Goal: Transaction & Acquisition: Purchase product/service

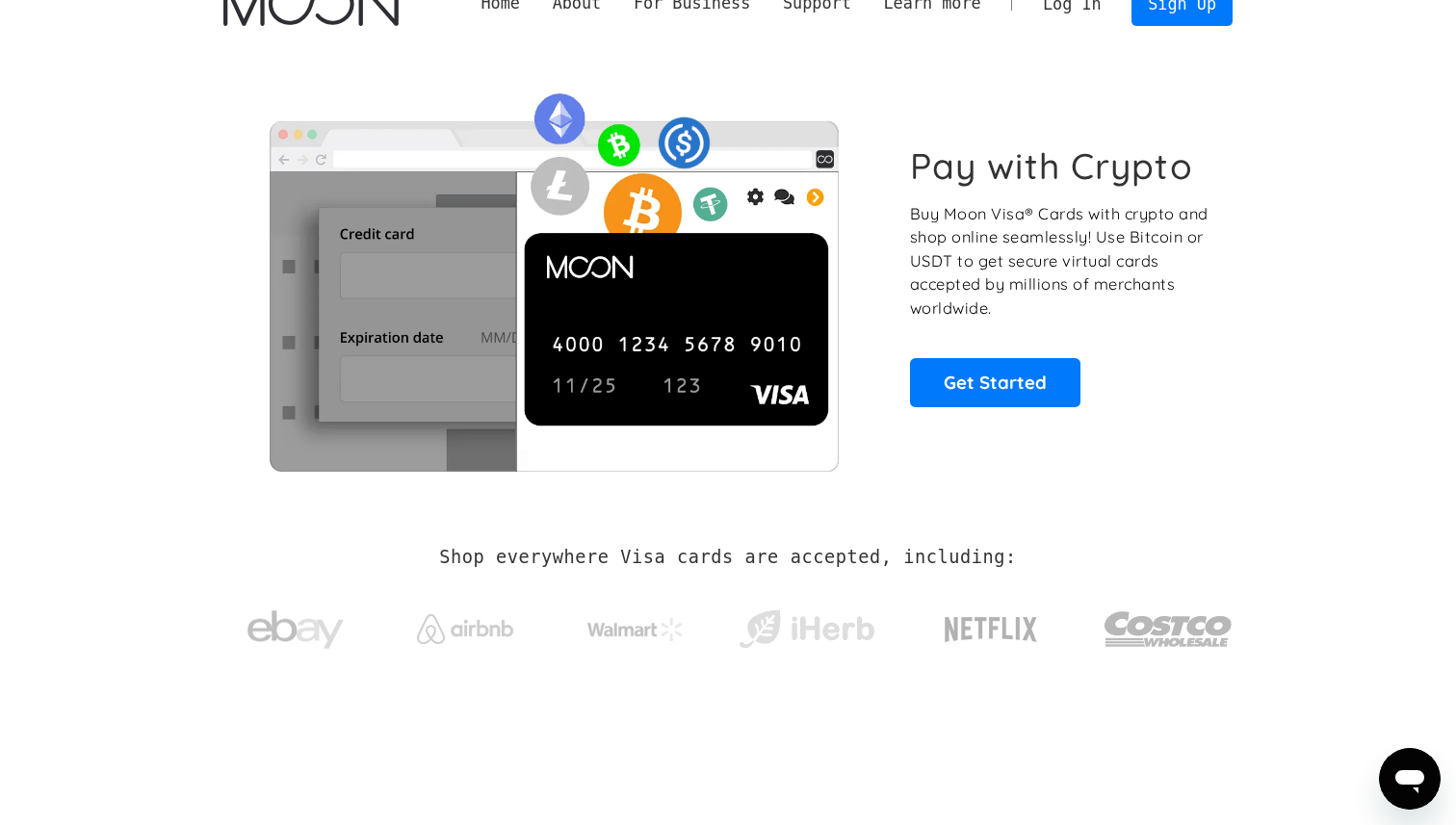
scroll to position [38, 0]
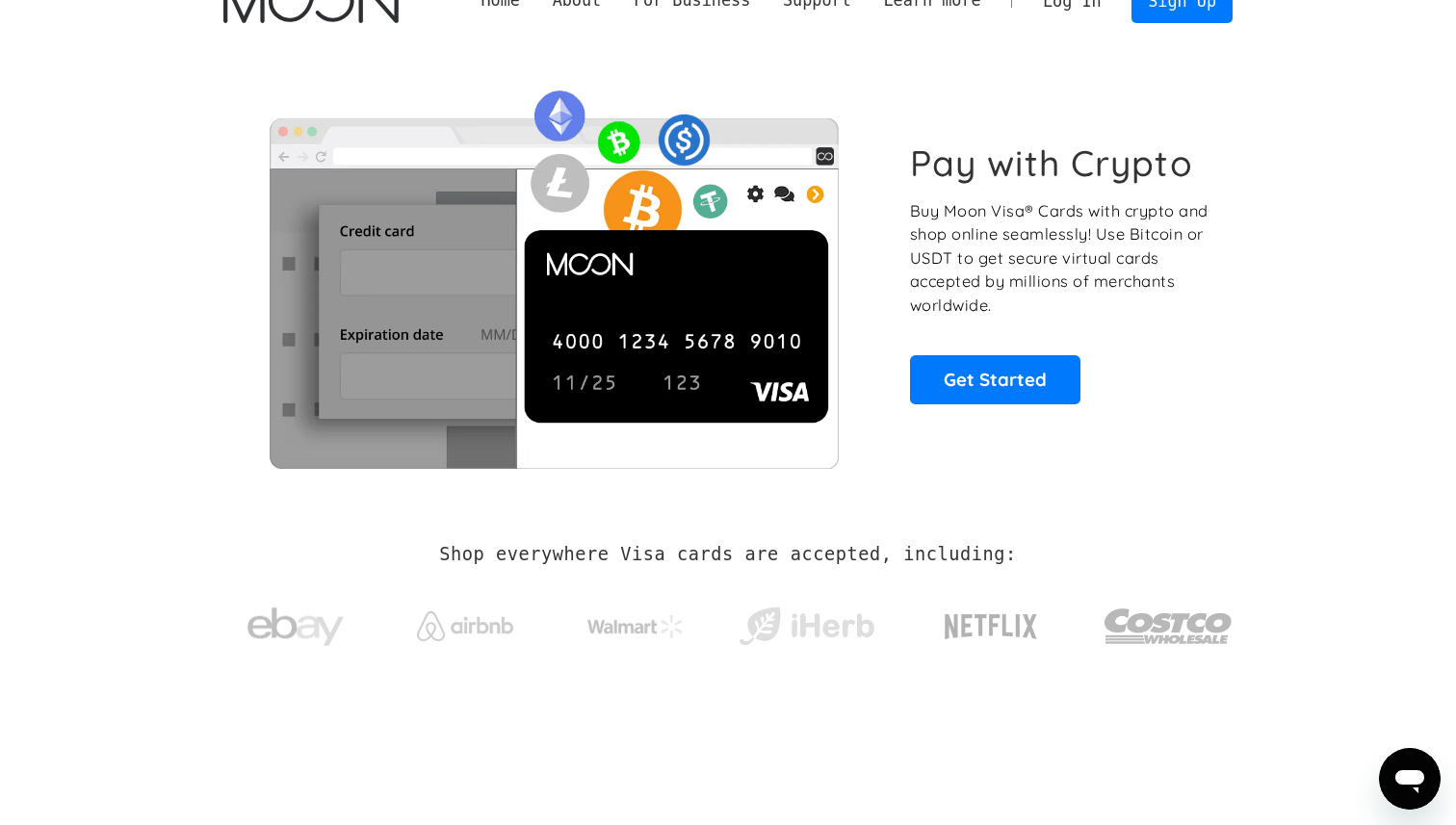
click at [872, 366] on img at bounding box center [553, 271] width 659 height 391
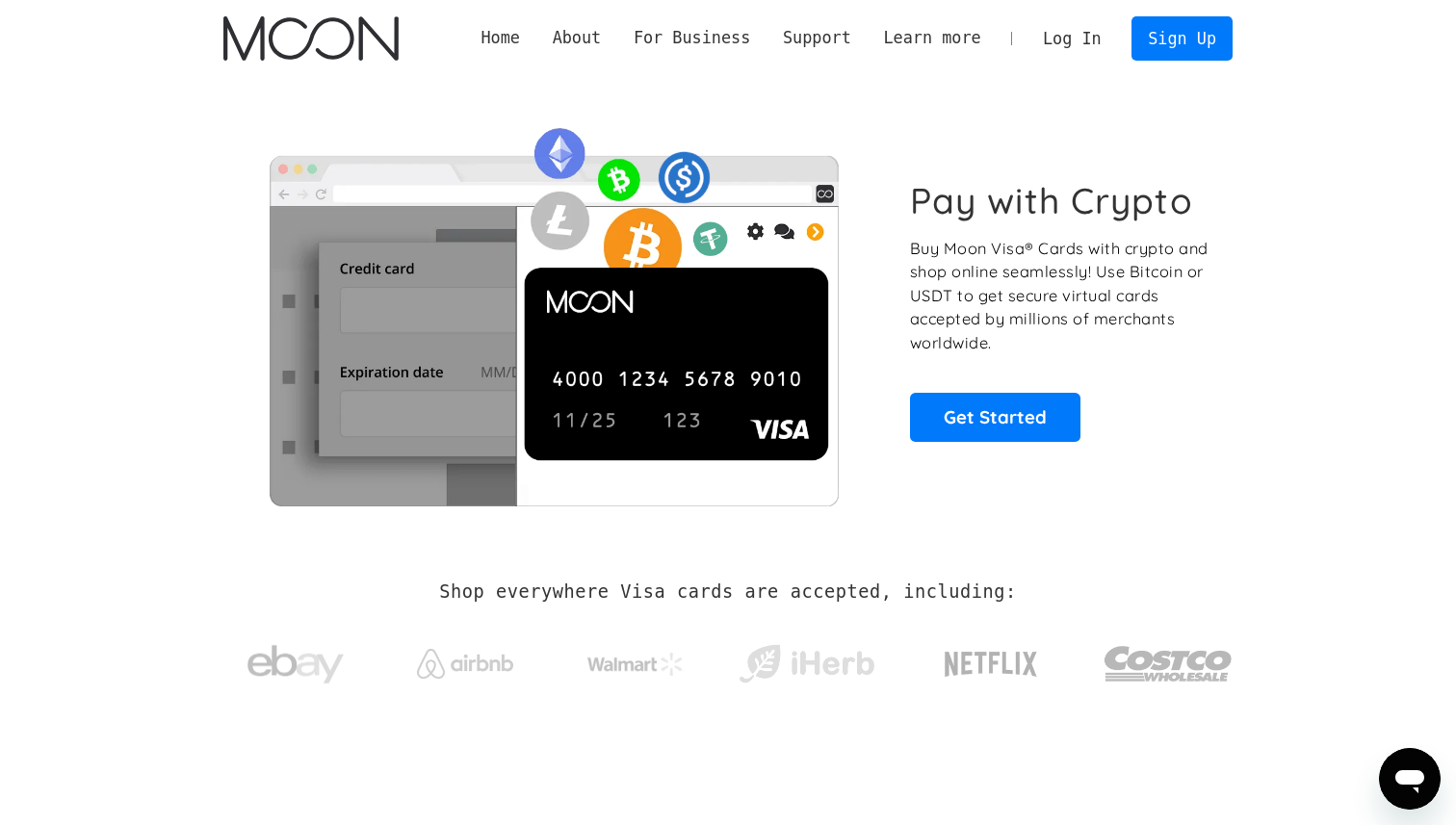
click at [889, 297] on div "Pay with Crypto Buy Moon Visa® Cards with crypto and shop online seamlessly! Us…" at bounding box center [728, 309] width 1009 height 391
click at [976, 404] on link "Get Started" at bounding box center [995, 416] width 170 height 48
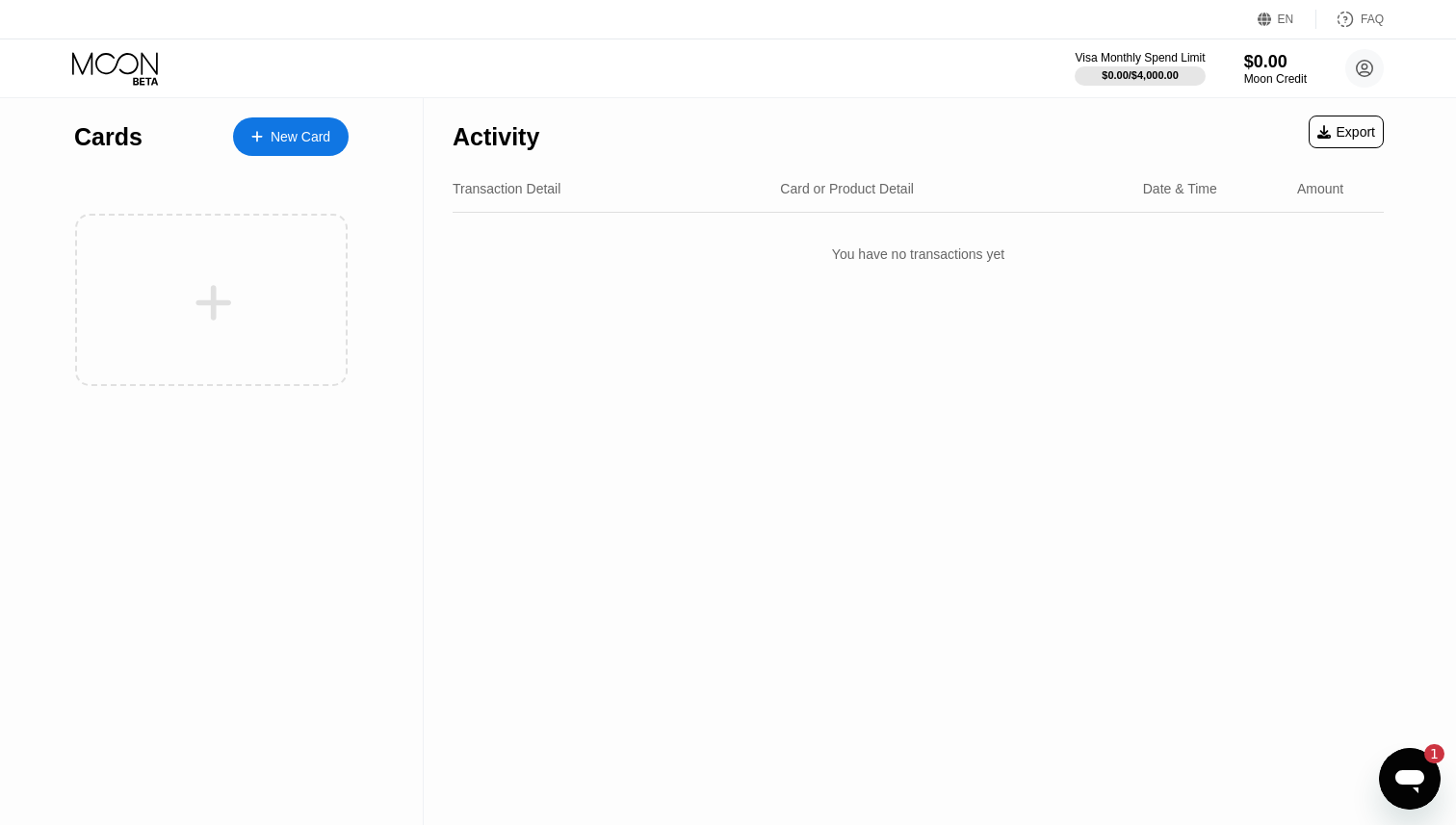
click at [851, 265] on div "You have no transactions yet" at bounding box center [918, 254] width 931 height 54
click at [853, 261] on div "You have no transactions yet" at bounding box center [918, 254] width 931 height 54
click at [285, 138] on div "New Card" at bounding box center [300, 137] width 60 height 16
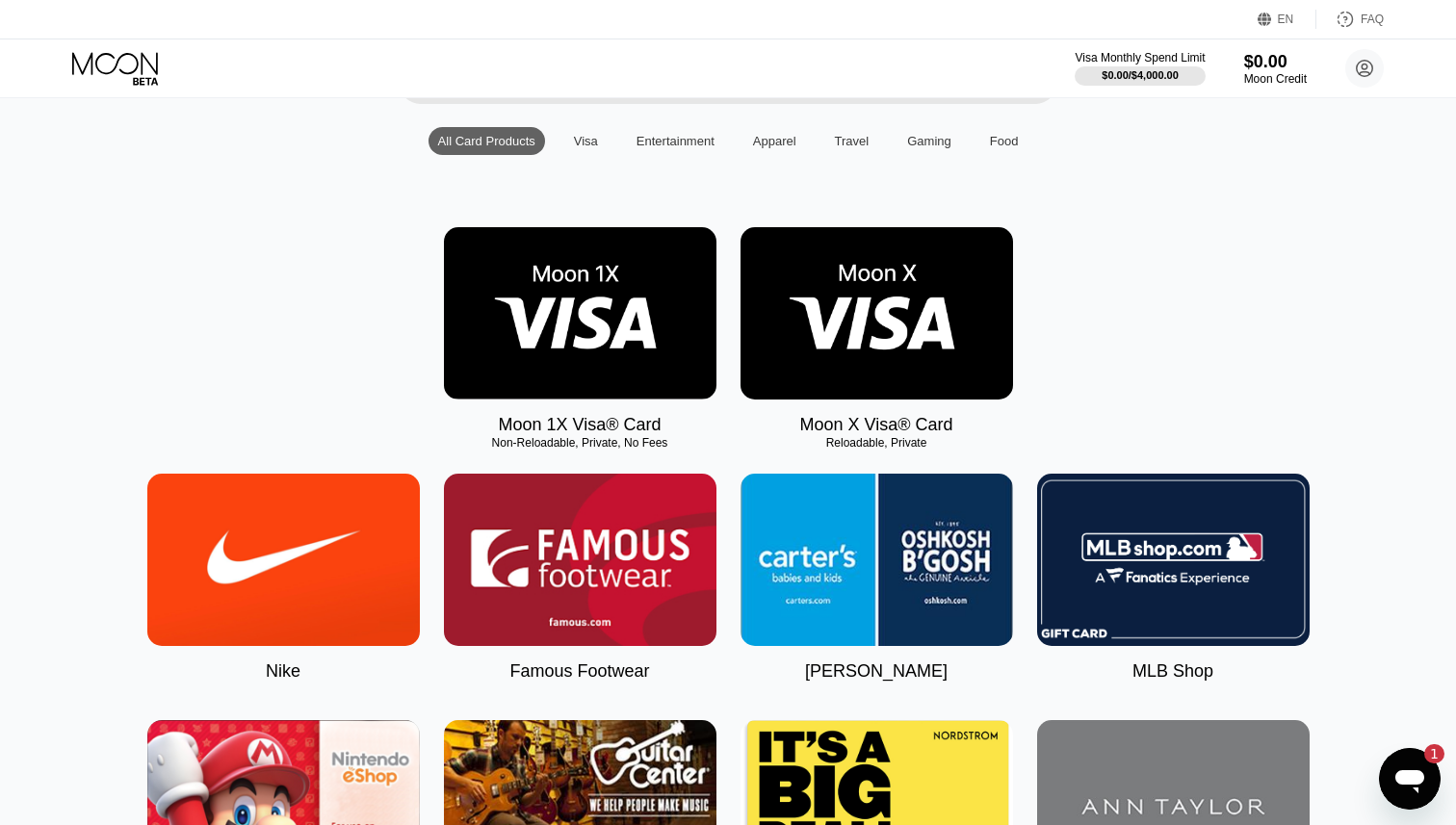
scroll to position [190, 0]
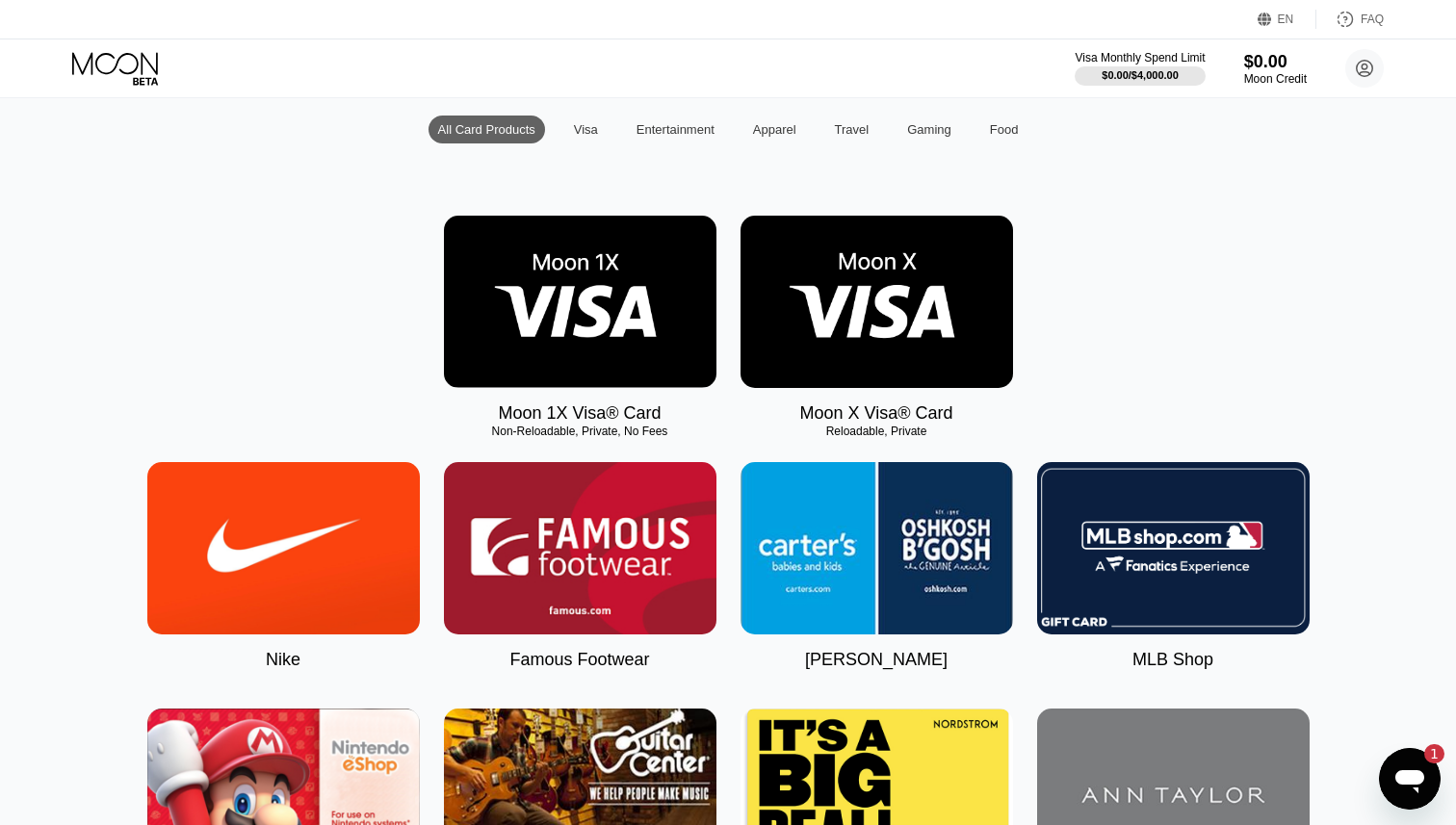
click at [558, 428] on div "Non-Reloadable, Private, No Fees" at bounding box center [580, 431] width 273 height 14
click at [874, 256] on img at bounding box center [877, 301] width 273 height 172
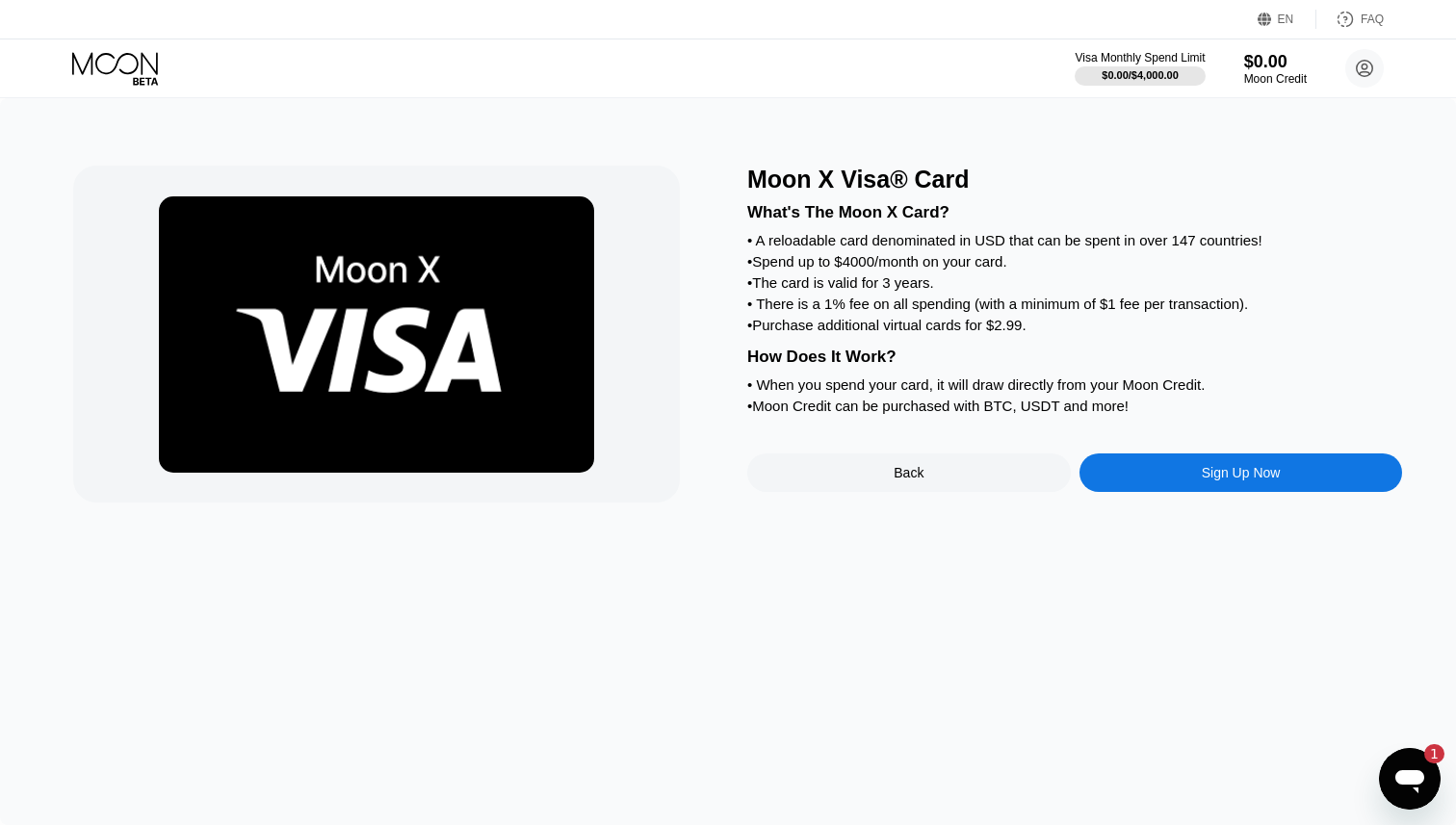
click at [920, 288] on div "• The card is valid for 3 years." at bounding box center [1074, 282] width 655 height 16
click at [1196, 476] on div "Sign Up Now" at bounding box center [1241, 472] width 323 height 39
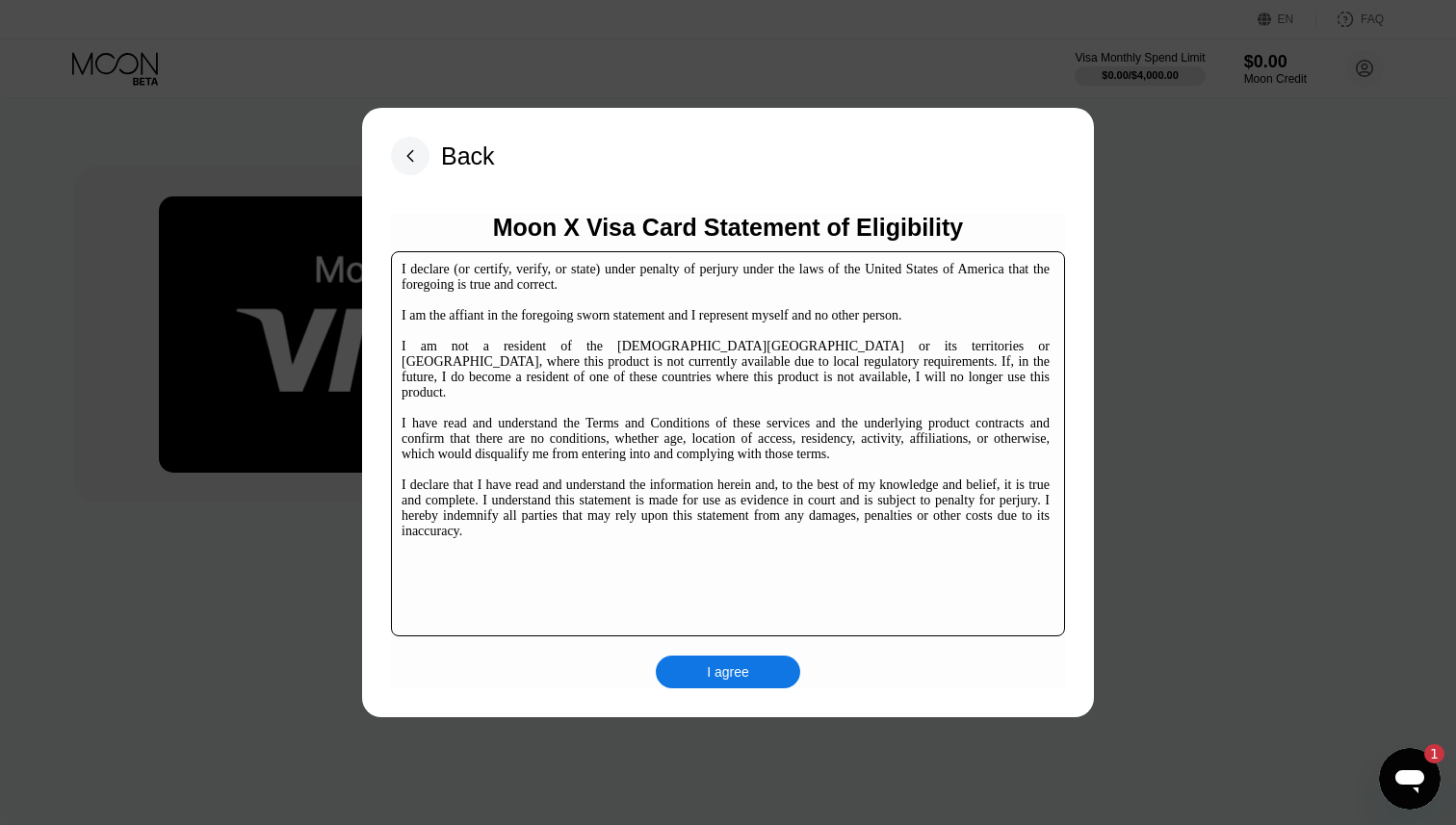
click at [418, 161] on rect at bounding box center [410, 156] width 39 height 39
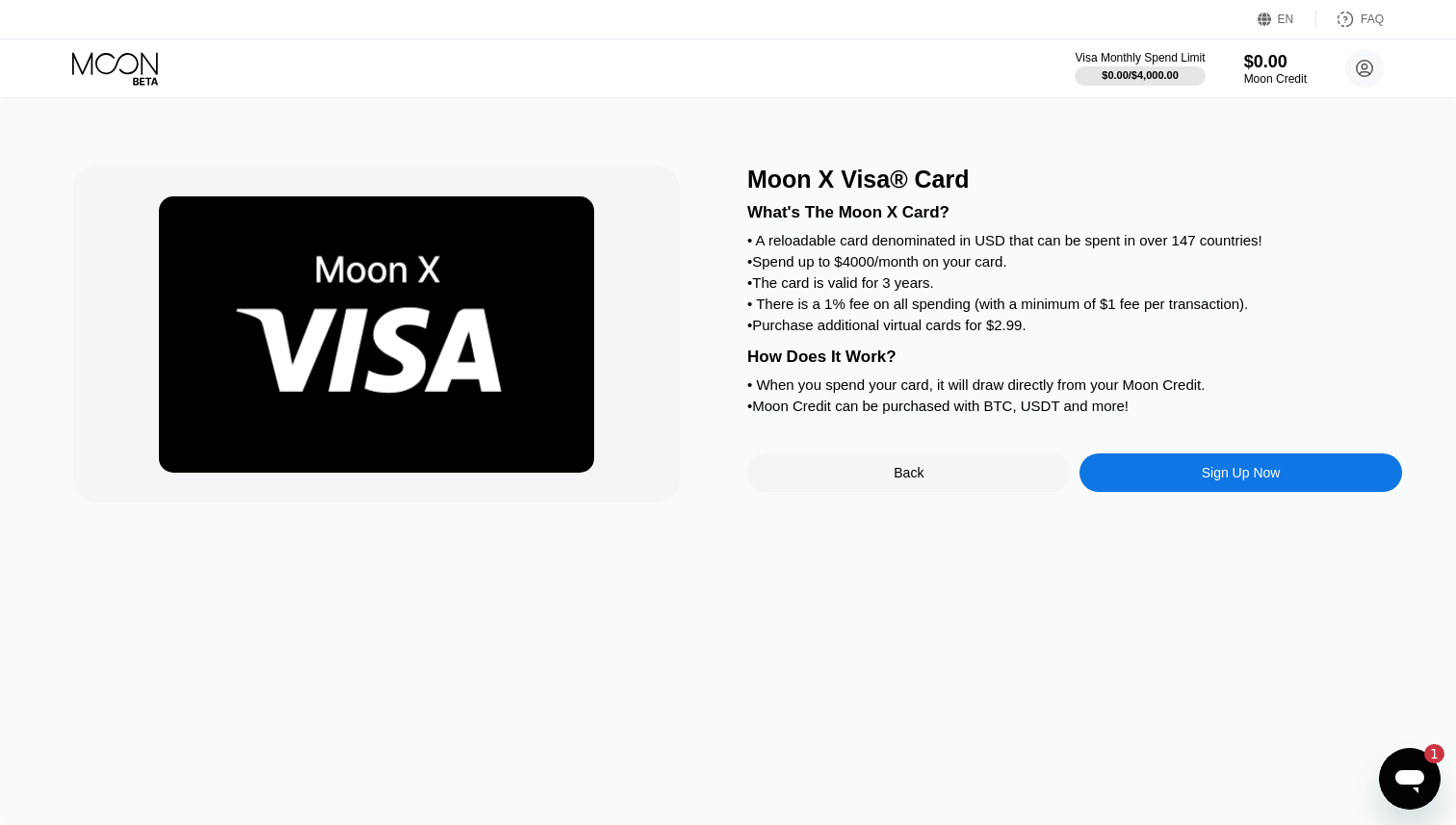
click at [763, 352] on div "How Does It Work?" at bounding box center [1074, 357] width 655 height 19
click at [856, 392] on div "• When you spend your card, it will draw directly from your Moon Credit." at bounding box center [1074, 385] width 655 height 16
click at [869, 312] on div "• There is a 1% fee on all spending (with a minimum of $1 fee per transaction)." at bounding box center [1074, 303] width 655 height 16
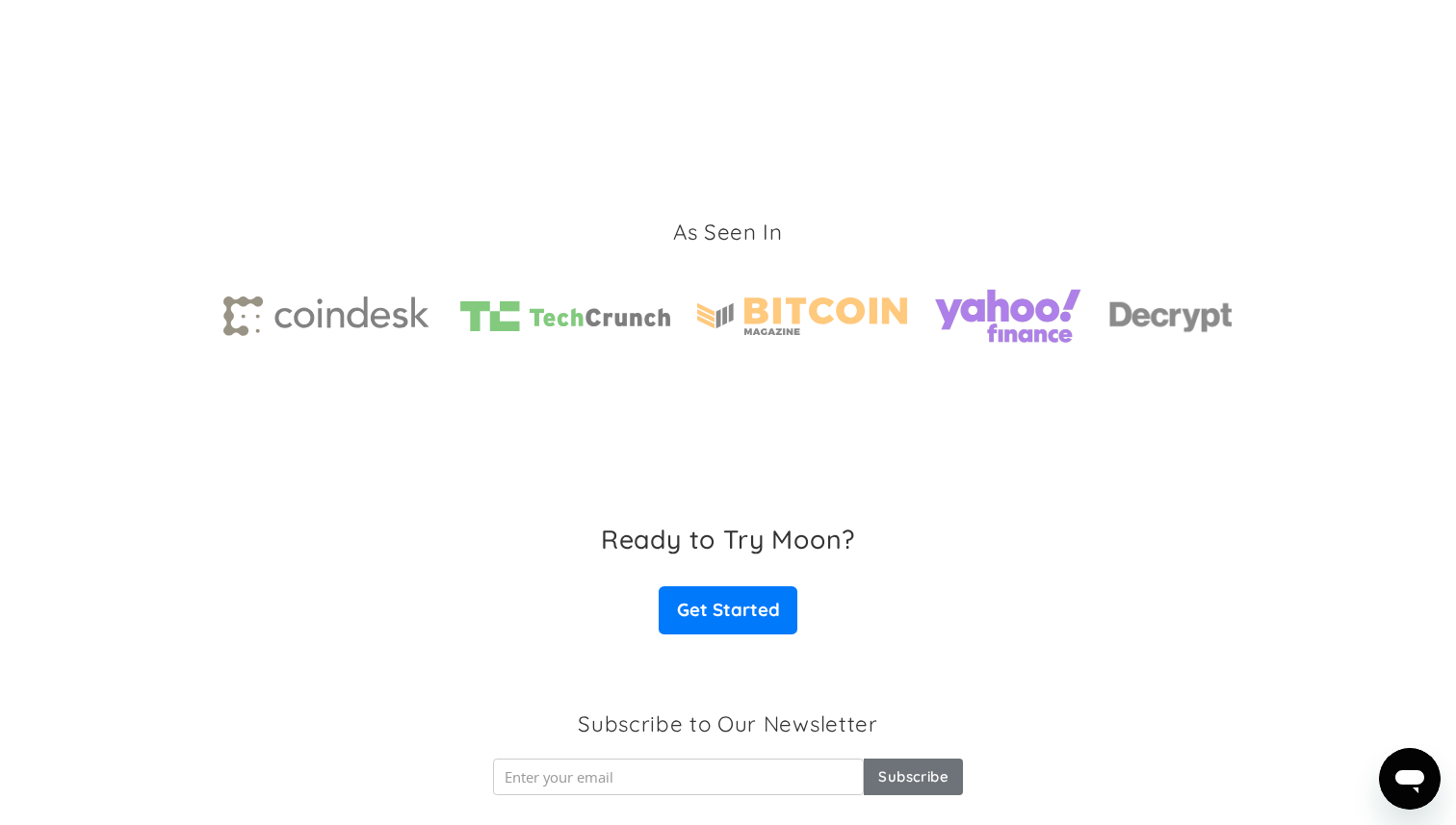
scroll to position [2943, 0]
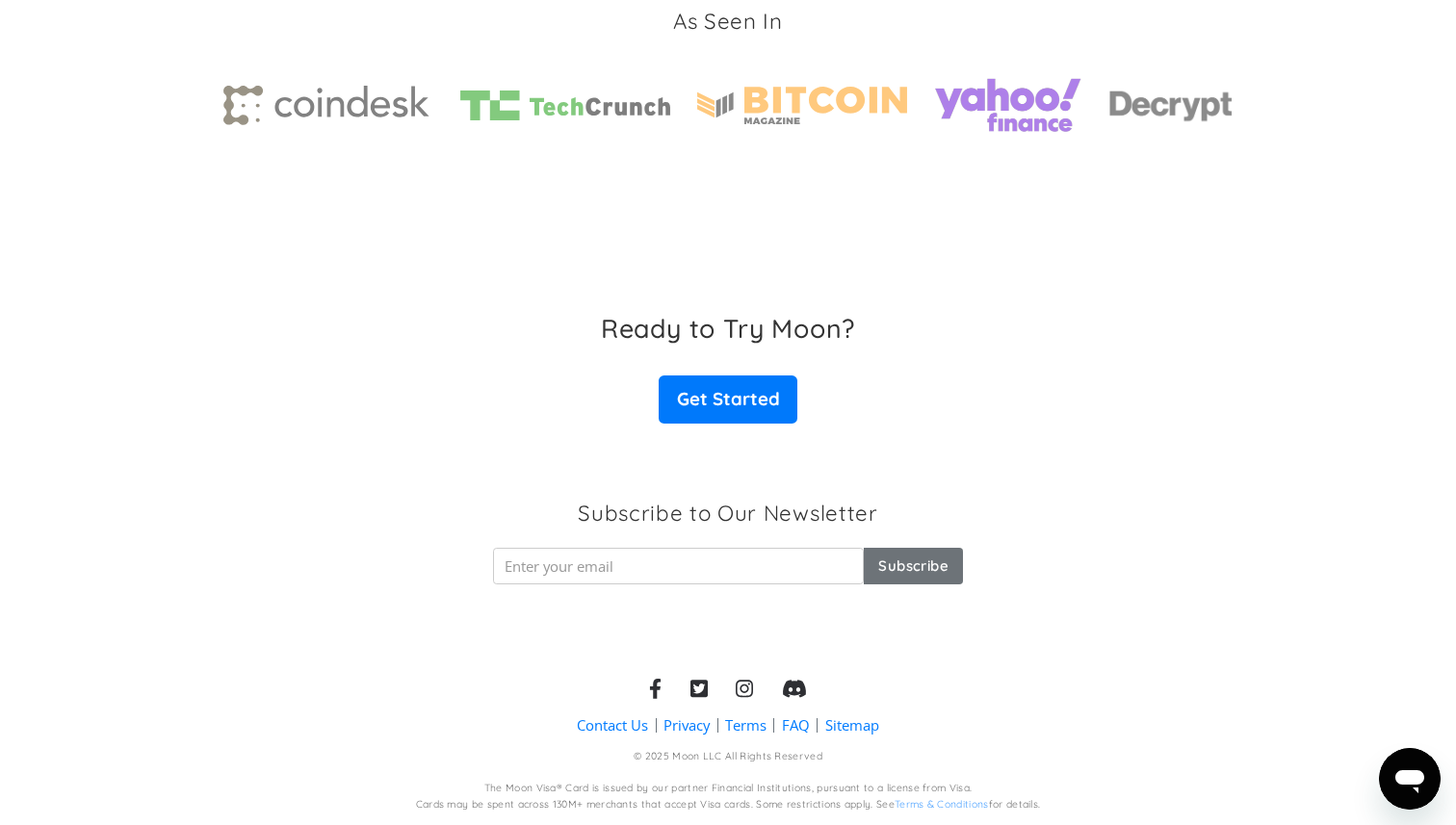
click at [781, 756] on div "© 2025 Moon LLC All Rights Reserved" at bounding box center [728, 756] width 189 height 15
click at [584, 799] on div "Cards may be spent across 130M+ merchants that accept Visa cards. Some restrict…" at bounding box center [728, 805] width 625 height 15
click at [670, 793] on div "The Moon Visa® Card is issued by our partner Financial Institutions, pursuant t…" at bounding box center [728, 788] width 488 height 15
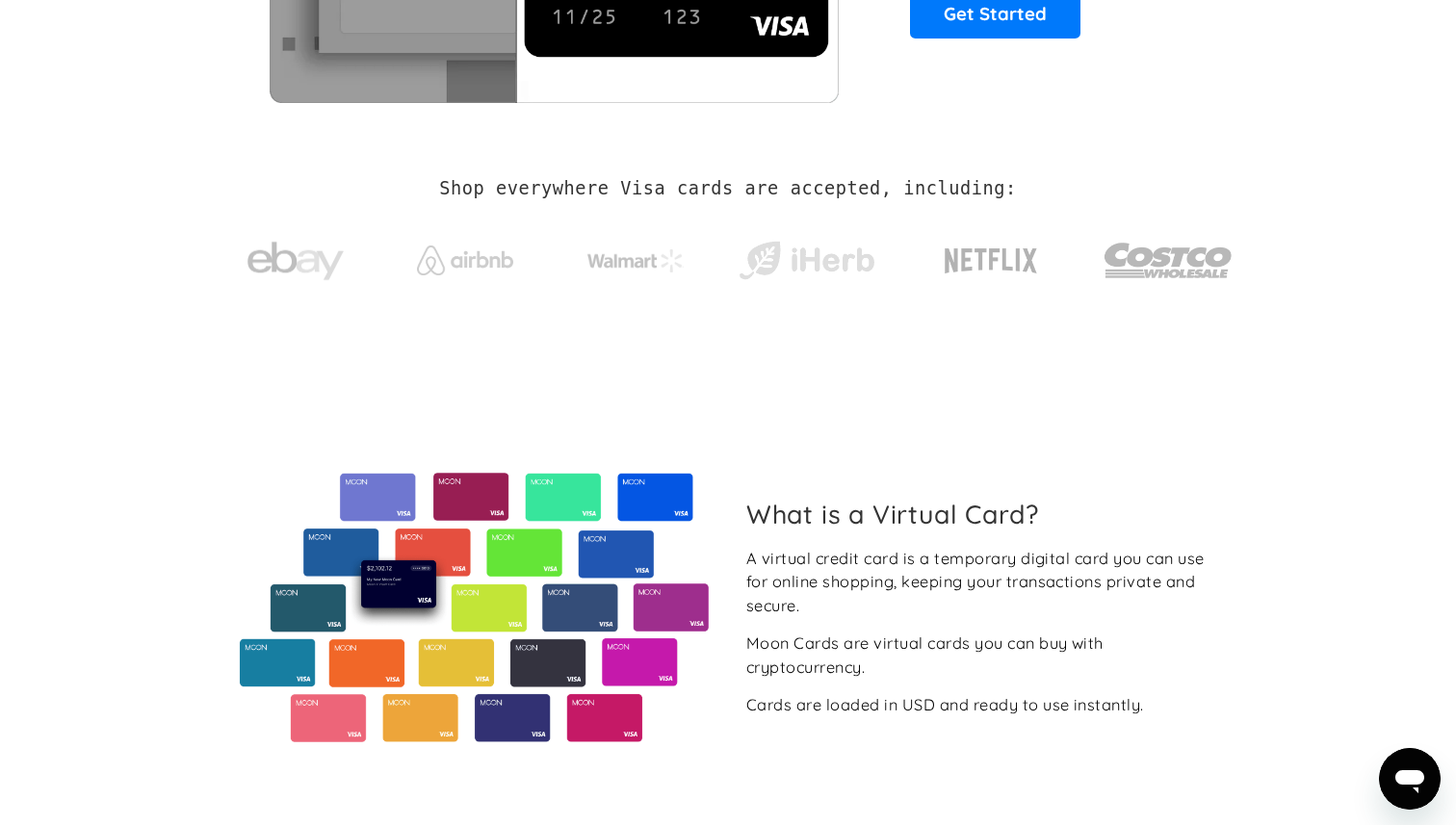
scroll to position [0, 0]
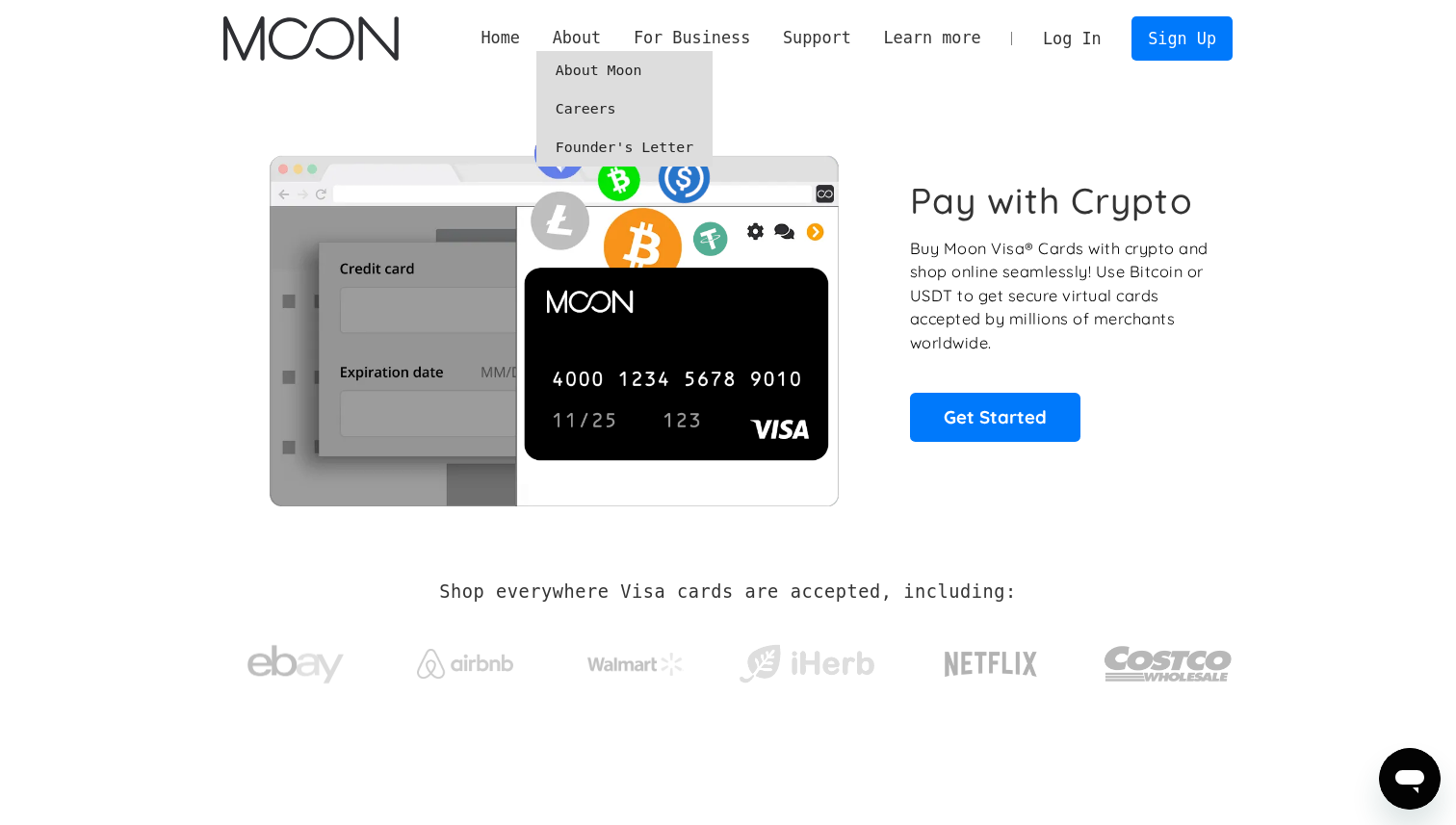
click at [571, 148] on link "Founder's Letter" at bounding box center [624, 147] width 176 height 39
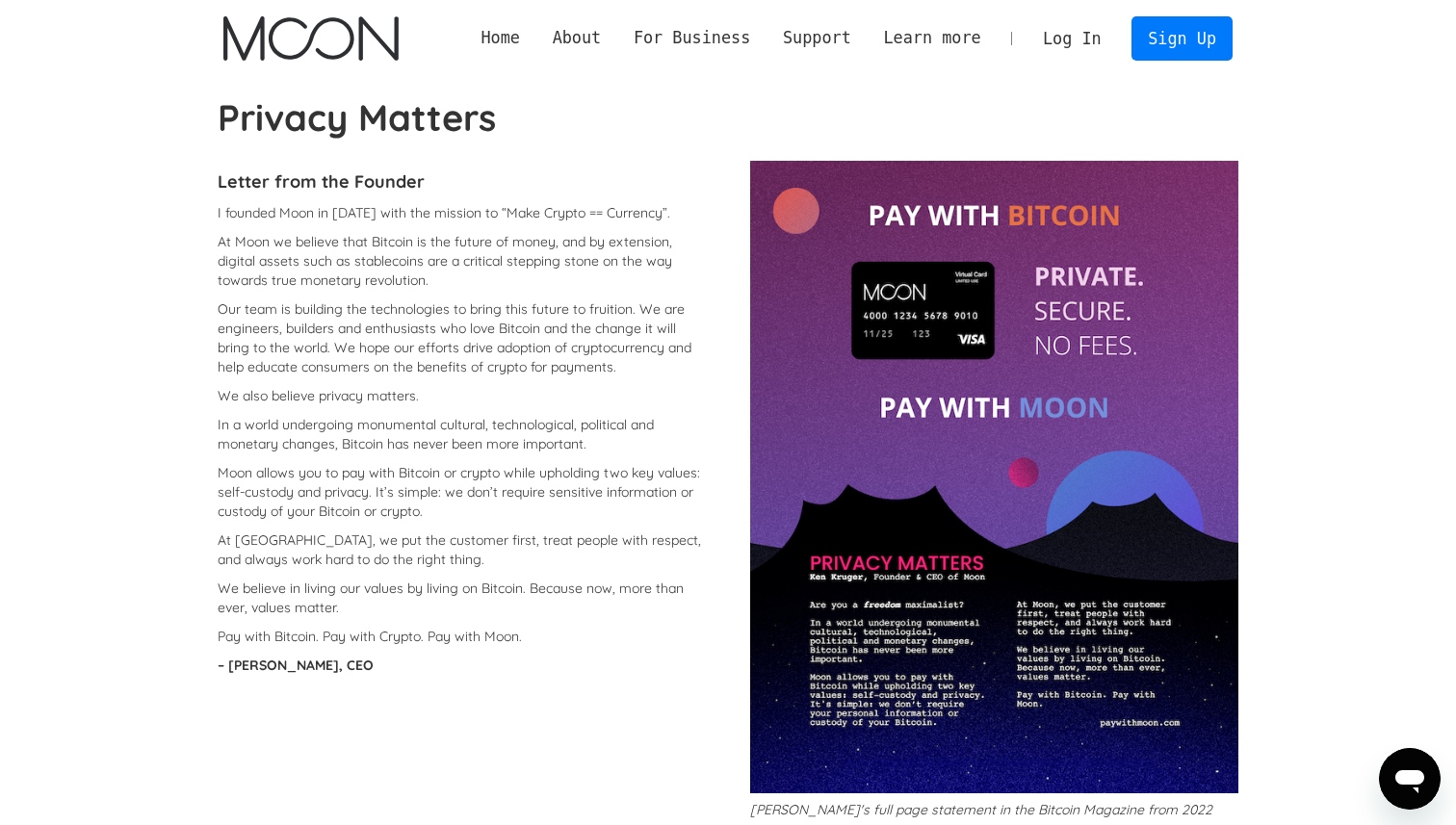
click at [533, 273] on p "At Moon we believe that Bitcoin is the future of money, and by extension, digit…" at bounding box center [462, 260] width 489 height 58
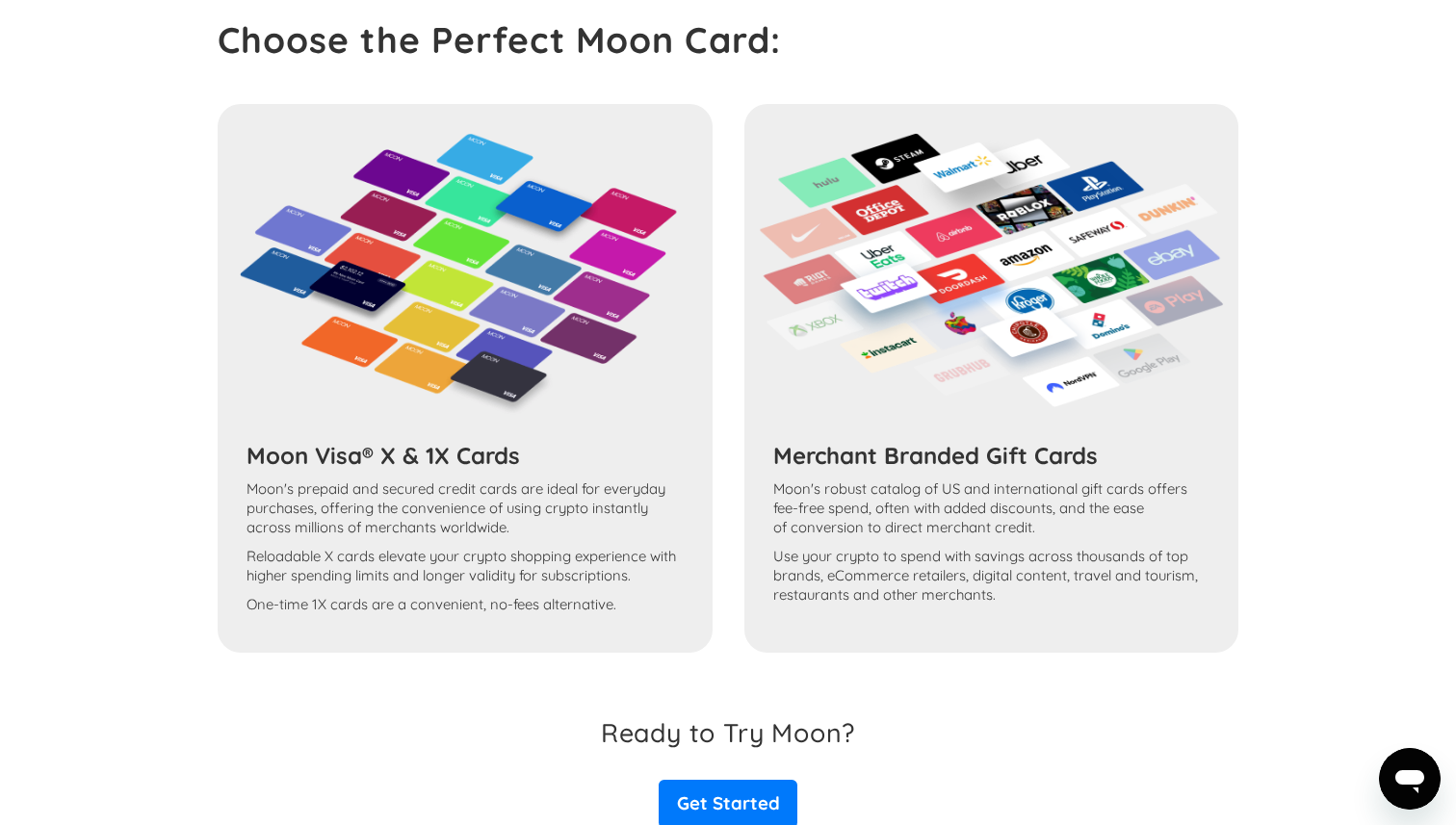
scroll to position [899, 0]
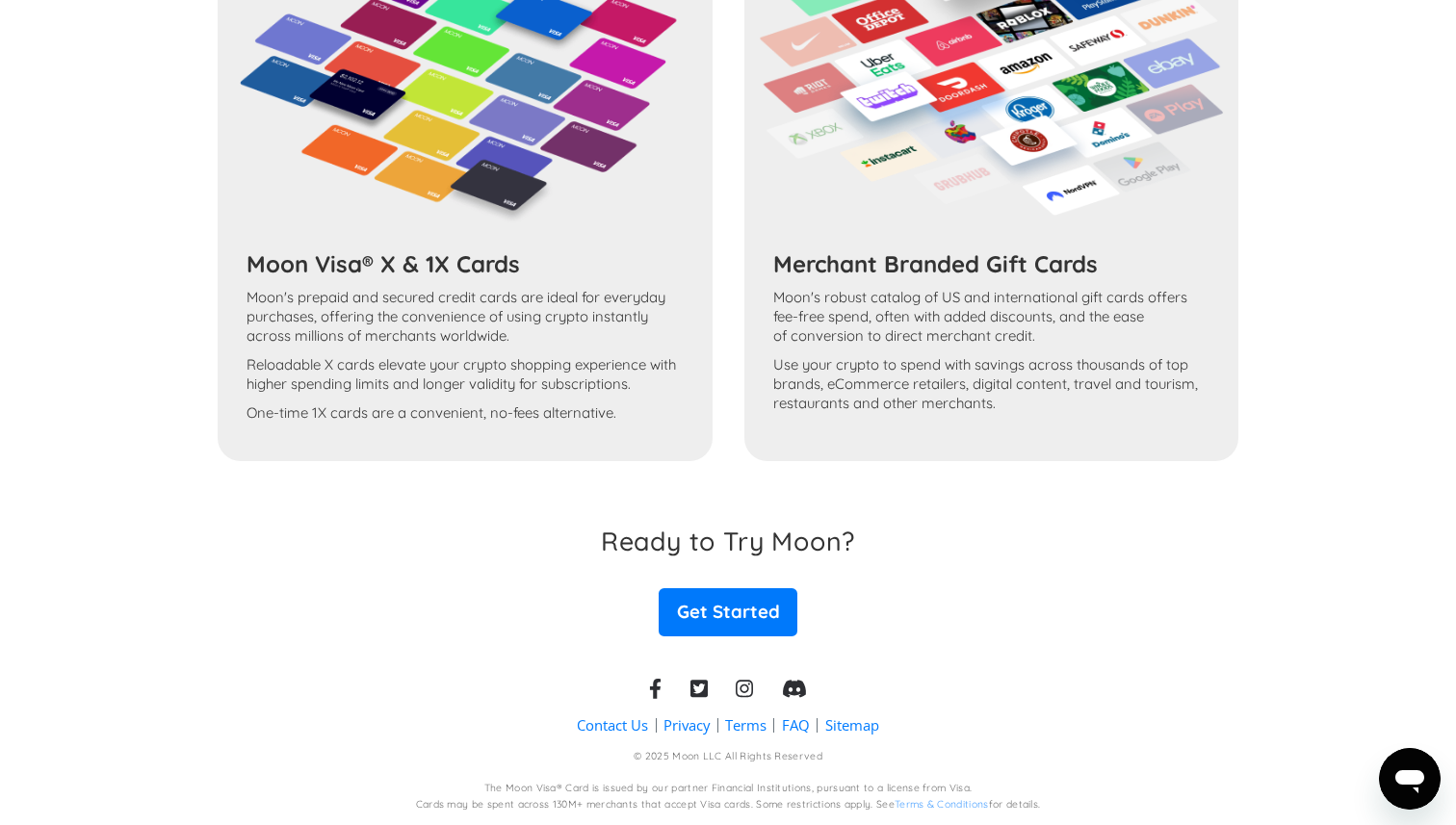
click at [418, 361] on div "Moon Visa® X & 1X Cards Moon's prepaid and secured credit cards are ideal for e…" at bounding box center [728, 187] width 1021 height 549
click at [423, 325] on div "Moon Visa® X & 1X Cards Moon's prepaid and secured credit cards are ideal for e…" at bounding box center [728, 187] width 1021 height 549
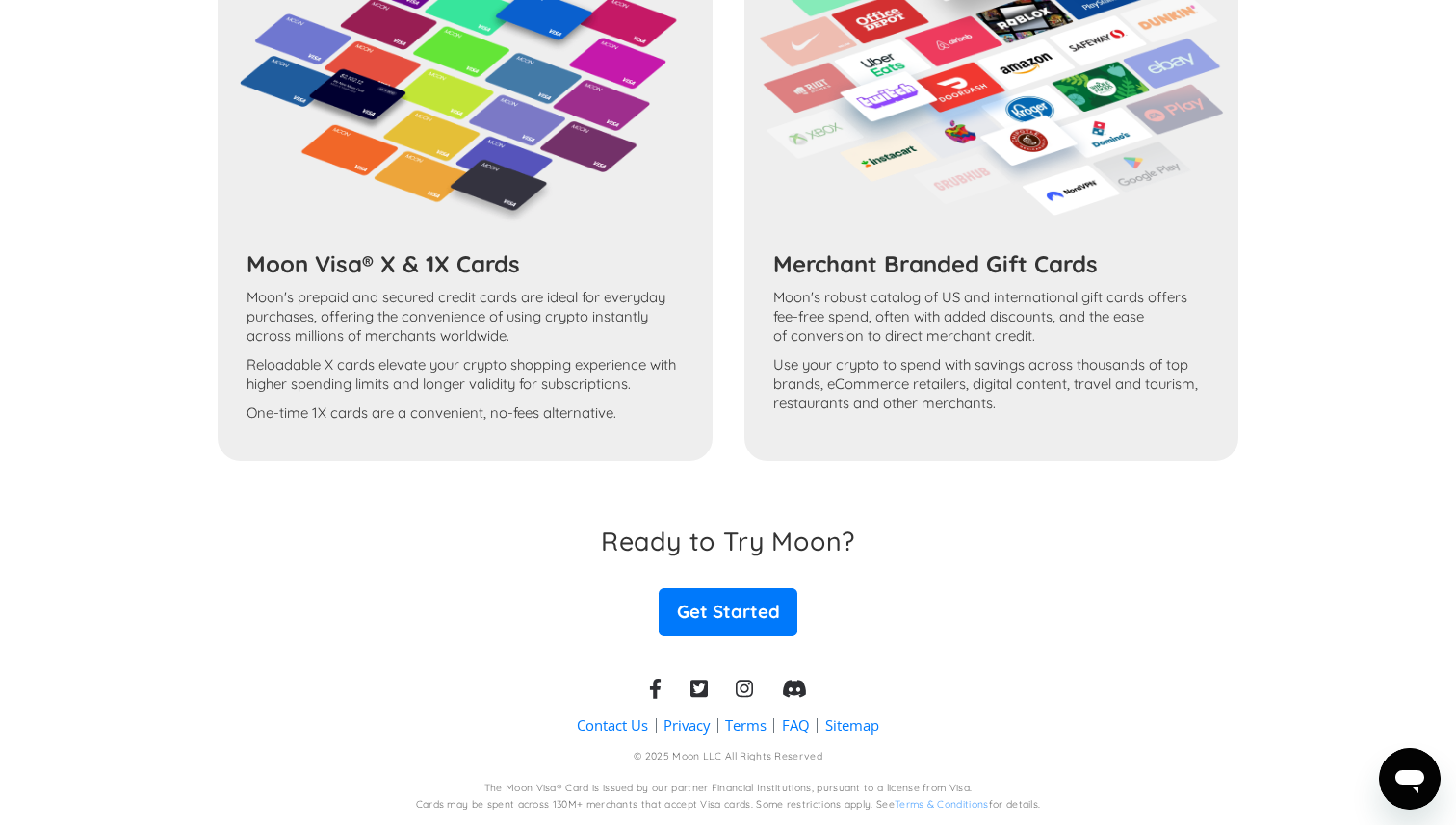
click at [694, 787] on div "The Moon Visa® Card is issued by our partner Financial Institutions, pursuant t…" at bounding box center [728, 788] width 488 height 15
click at [746, 795] on div "The Moon Visa® Card is issued by our partner Financial Institutions, pursuant t…" at bounding box center [728, 796] width 625 height 31
click at [677, 812] on div "Contact Us Privacy Terms FAQ Sitemap © 2025 Moon LLC All Rights Reserved The Mo…" at bounding box center [728, 731] width 1009 height 189
click at [484, 752] on div "© 2025 Moon LLC All Rights Reserved The Moon Visa® Card is issued by our partne…" at bounding box center [728, 780] width 625 height 63
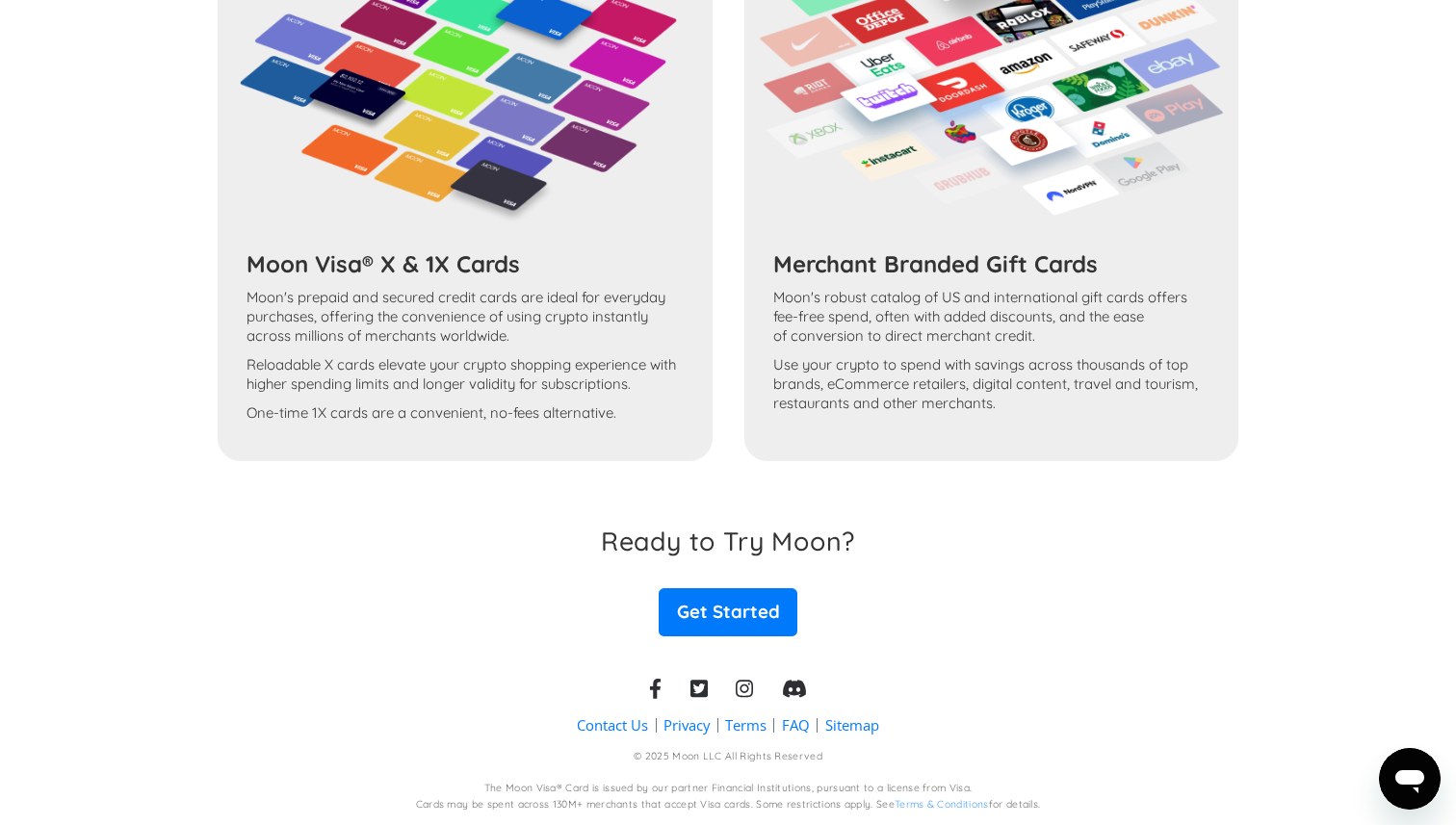
click at [484, 752] on div "© 2025 Moon LLC All Rights Reserved The Moon Visa® Card is issued by our partne…" at bounding box center [728, 780] width 625 height 63
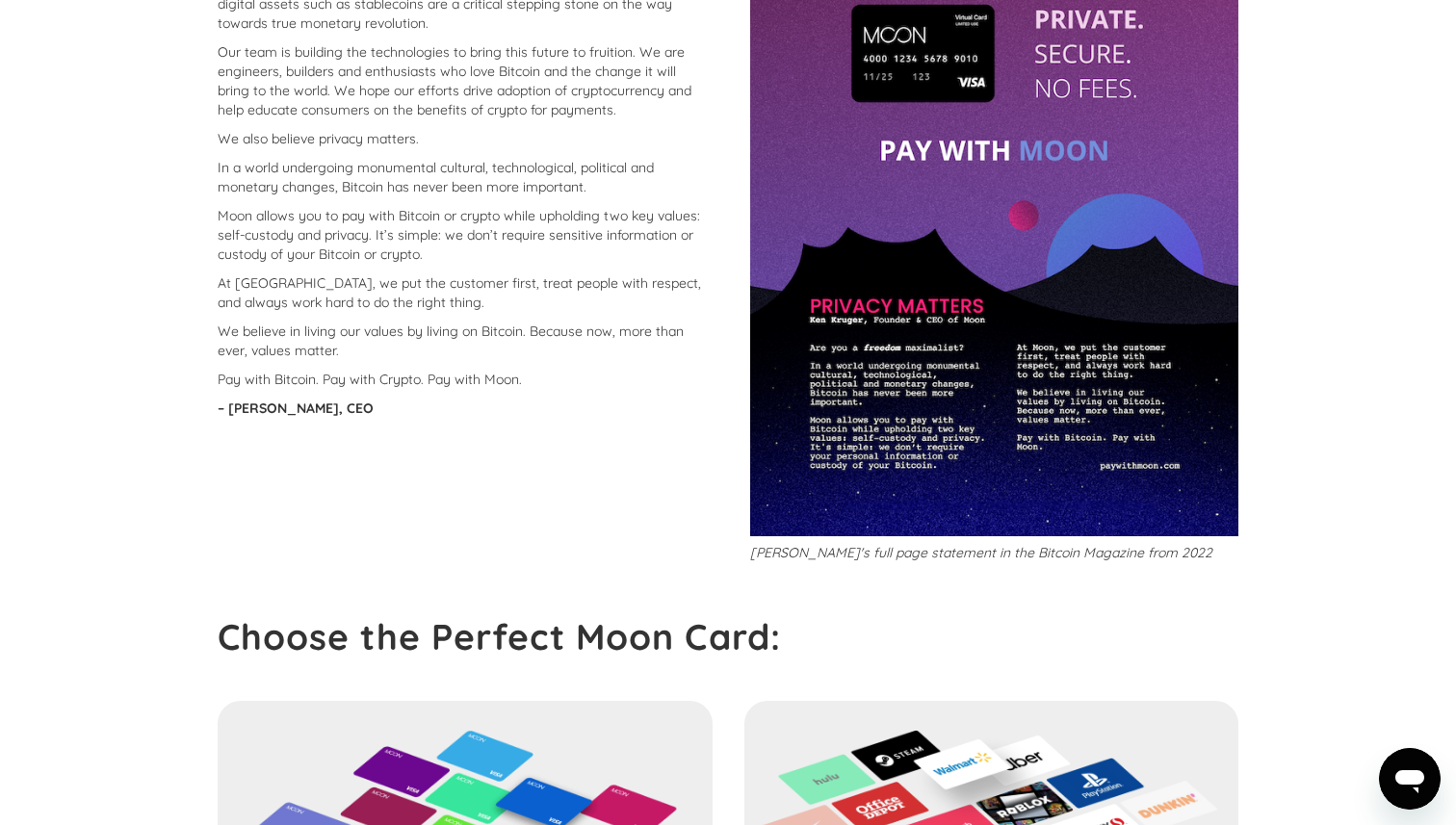
scroll to position [0, 0]
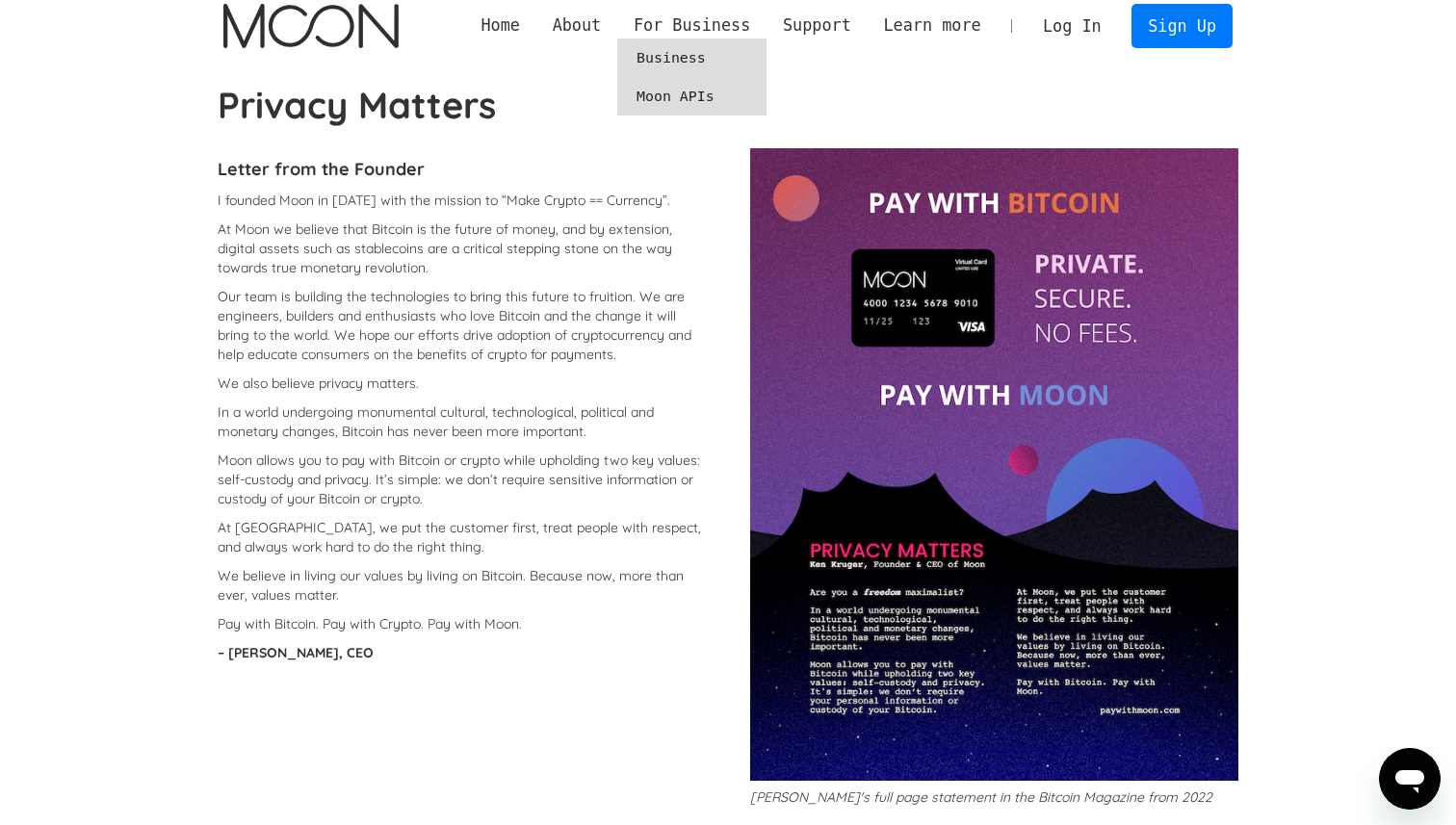
click at [673, 93] on link "Moon APIs" at bounding box center [692, 95] width 149 height 39
